Goal: Transaction & Acquisition: Purchase product/service

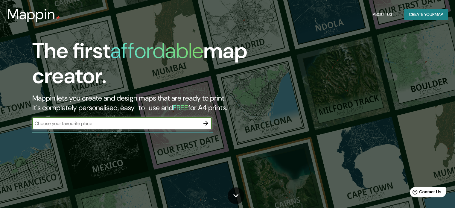
click at [110, 128] on div "​" at bounding box center [121, 123] width 179 height 12
click at [417, 9] on button "Create your map" at bounding box center [426, 14] width 44 height 11
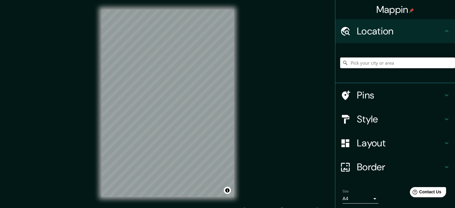
click at [372, 66] on input "Pick your city or area" at bounding box center [397, 62] width 115 height 11
type input "Tizimín, [GEOGRAPHIC_DATA], [GEOGRAPHIC_DATA]"
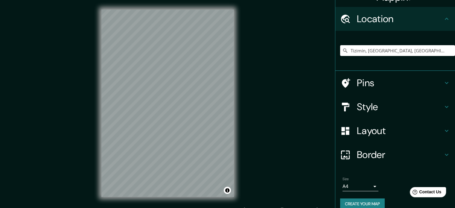
scroll to position [20, 0]
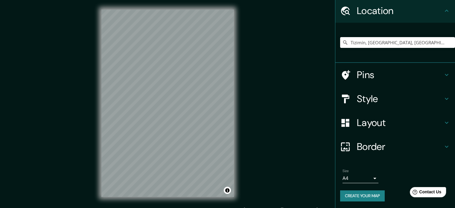
click at [369, 177] on body "Mappin Location [GEOGRAPHIC_DATA], [GEOGRAPHIC_DATA], [GEOGRAPHIC_DATA] [GEOGRA…" at bounding box center [227, 104] width 455 height 208
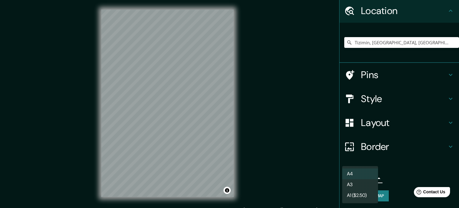
click at [413, 180] on div at bounding box center [229, 104] width 459 height 208
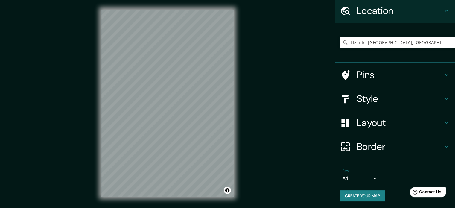
click at [385, 75] on h4 "Pins" at bounding box center [400, 75] width 86 height 12
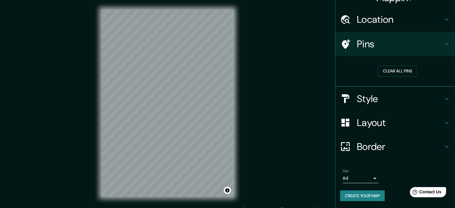
scroll to position [11, 0]
click at [357, 50] on h4 "Pins" at bounding box center [400, 44] width 86 height 12
click at [143, 82] on div at bounding box center [144, 81] width 5 height 5
click at [370, 98] on h4 "Style" at bounding box center [400, 99] width 86 height 12
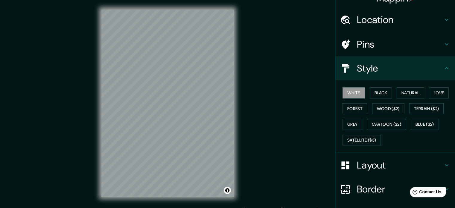
click at [367, 167] on h4 "Layout" at bounding box center [400, 165] width 86 height 12
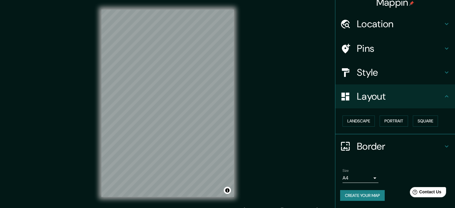
scroll to position [7, 0]
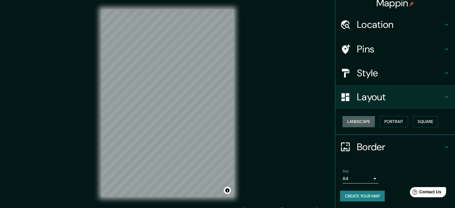
click at [369, 118] on button "Landscape" at bounding box center [359, 121] width 32 height 11
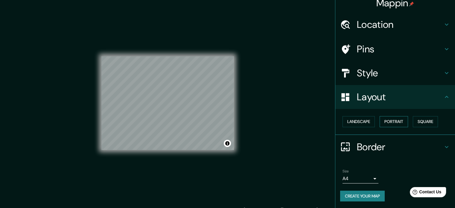
click at [395, 120] on button "Portrait" at bounding box center [394, 121] width 28 height 11
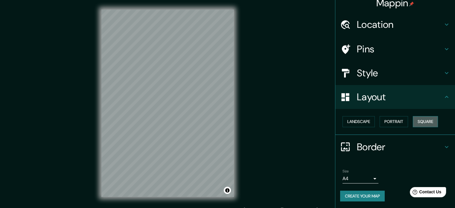
click at [424, 122] on button "Square" at bounding box center [425, 121] width 25 height 11
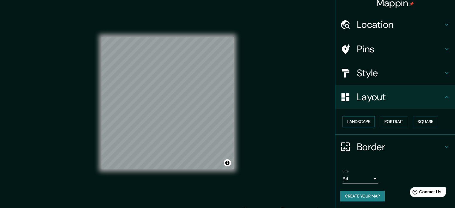
click at [356, 121] on button "Landscape" at bounding box center [359, 121] width 32 height 11
